Goal: Task Accomplishment & Management: Manage account settings

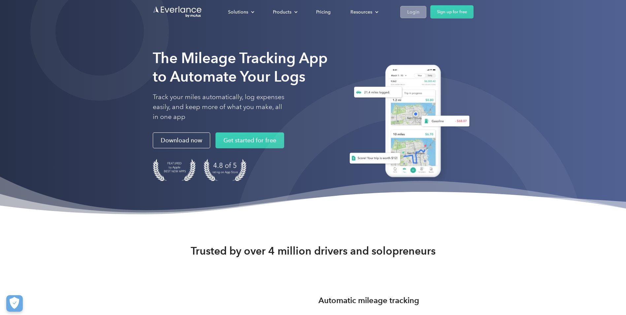
click at [412, 10] on div "Login" at bounding box center [413, 12] width 12 height 8
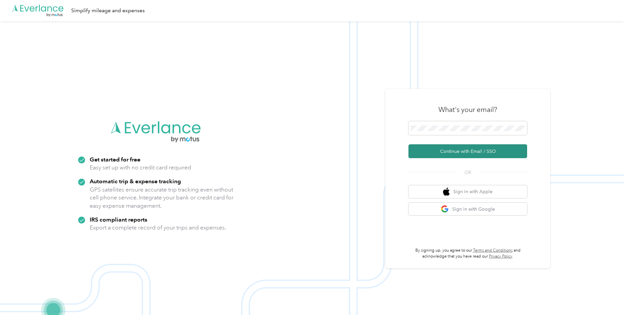
click at [415, 152] on button "Continue with Email / SSO" at bounding box center [468, 151] width 119 height 14
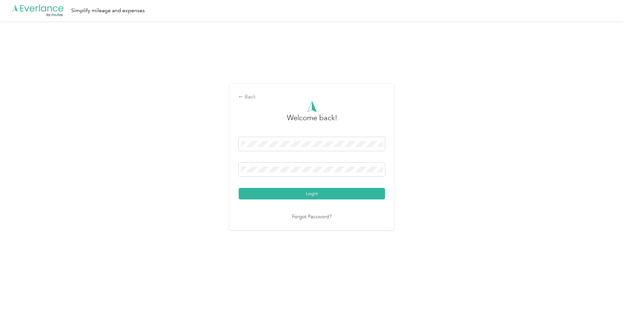
click at [272, 193] on button "Login" at bounding box center [312, 194] width 146 height 12
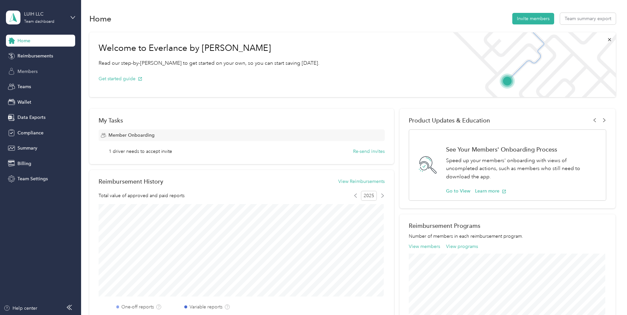
click at [29, 70] on span "Members" at bounding box center [27, 71] width 20 height 7
